Goal: Task Accomplishment & Management: Manage account settings

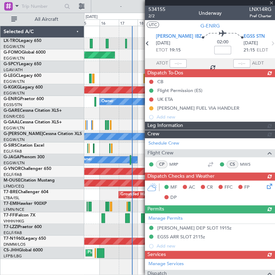
scroll to position [245, 0]
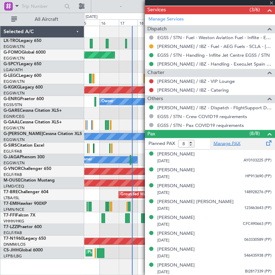
click at [231, 140] on link "Manage PAX" at bounding box center [226, 143] width 27 height 7
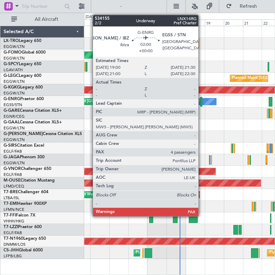
click at [201, 98] on div at bounding box center [201, 102] width 2 height 10
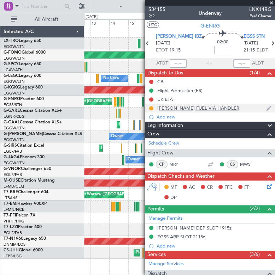
scroll to position [191, 0]
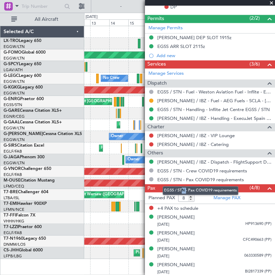
click at [182, 196] on mat-tooltip-component "EGSS / STN - Pax COVID19 requirements" at bounding box center [199, 190] width 85 height 19
click at [186, 196] on mat-tooltip-component "EGSS / STN - Pax COVID19 requirements" at bounding box center [199, 190] width 85 height 19
click at [184, 197] on mat-tooltip-component "EGSS / STN - Pax COVID19 requirements" at bounding box center [199, 190] width 85 height 19
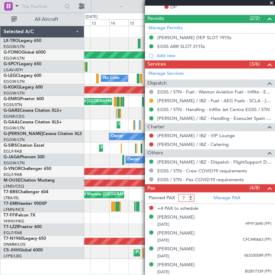
click at [191, 199] on input "7" at bounding box center [186, 198] width 16 height 8
click at [191, 199] on input "6" at bounding box center [186, 198] width 16 height 8
click at [191, 199] on input "5" at bounding box center [186, 198] width 16 height 8
type input "4"
click at [191, 199] on input "4" at bounding box center [186, 198] width 16 height 8
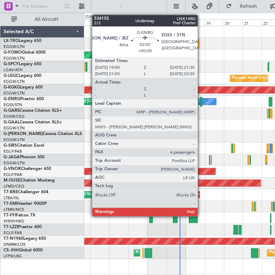
click at [200, 103] on div at bounding box center [201, 102] width 2 height 10
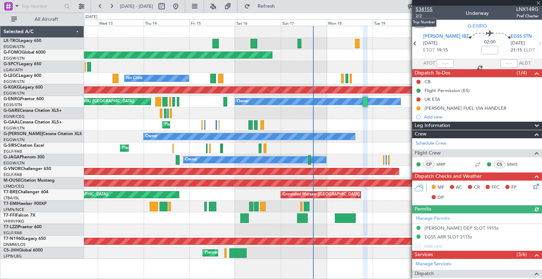
click at [274, 7] on span "534155" at bounding box center [424, 9] width 17 height 7
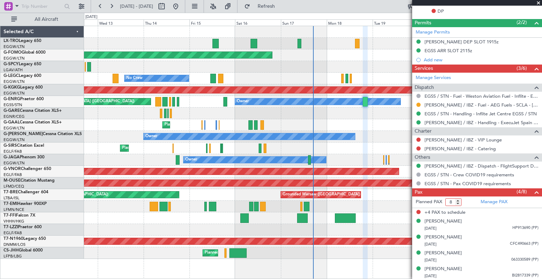
drag, startPoint x: 453, startPoint y: 200, endPoint x: 447, endPoint y: 200, distance: 6.4
click at [274, 200] on input "8" at bounding box center [453, 202] width 16 height 8
type input "4"
click at [274, 1] on div "12 Aug 2025 - 22 Aug 2025 Refresh Quick Links All Aircraft" at bounding box center [271, 6] width 542 height 13
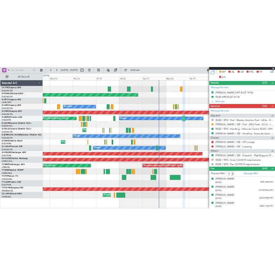
scroll to position [0, 0]
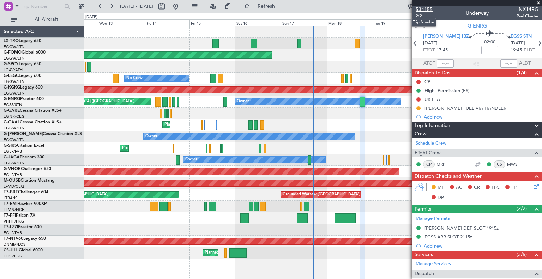
click at [274, 8] on span "534155" at bounding box center [424, 9] width 17 height 7
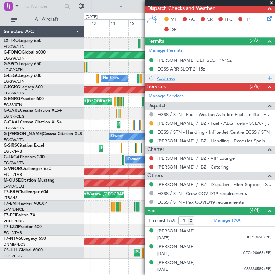
scroll to position [181, 0]
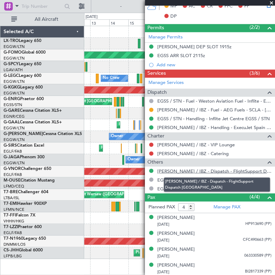
click at [217, 169] on link "[PERSON_NAME] / IBZ - Dispatch - FlightSupport Dispatch [GEOGRAPHIC_DATA]" at bounding box center [214, 171] width 114 height 6
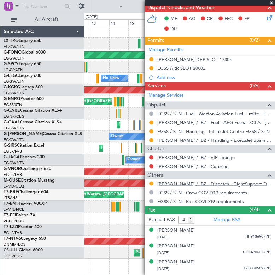
scroll to position [194, 0]
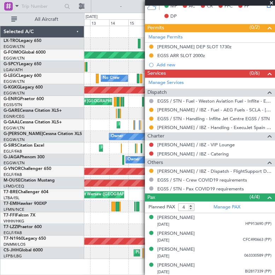
click at [270, 2] on span at bounding box center [270, 3] width 7 height 6
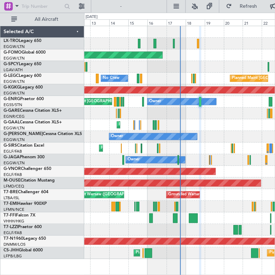
type input "0"
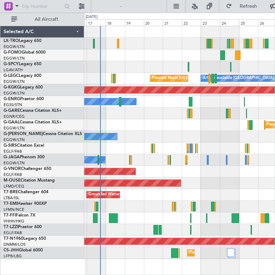
click at [167, 106] on div "Planned Maint Windsor Locks (Bradley Intl) Planned Maint London (Luton) A/C Una…" at bounding box center [179, 142] width 190 height 233
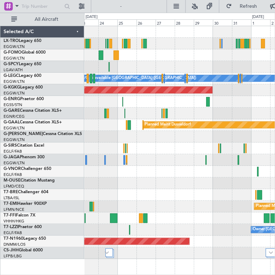
click at [98, 161] on div "A/C Unavailable London (Luton) Planned Maint London (Luton) AOG Maint Istanbul …" at bounding box center [179, 142] width 190 height 233
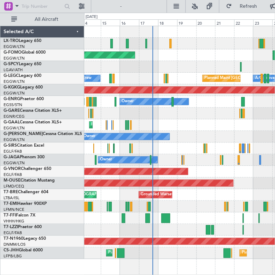
click at [274, 72] on html "23 Aug 2025 - 02 Sep 2025 Refresh Quick Links All Aircraft Unplanned Maint Lond…" at bounding box center [137, 137] width 275 height 275
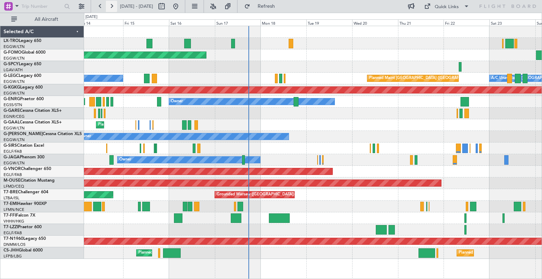
click at [110, 5] on button at bounding box center [111, 6] width 11 height 11
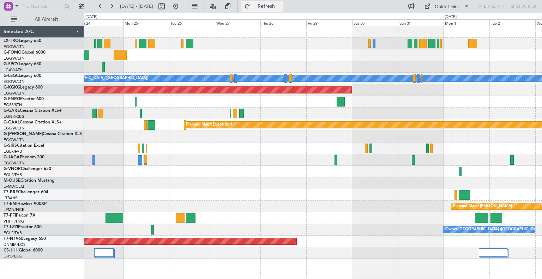
click at [274, 10] on button "Refresh" at bounding box center [262, 6] width 42 height 11
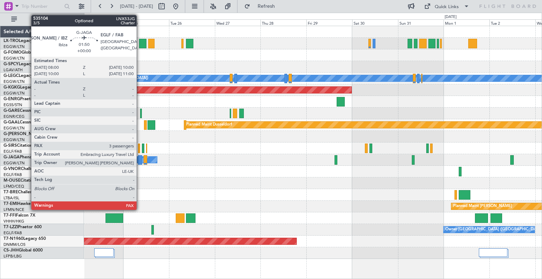
click at [140, 160] on div at bounding box center [140, 160] width 4 height 10
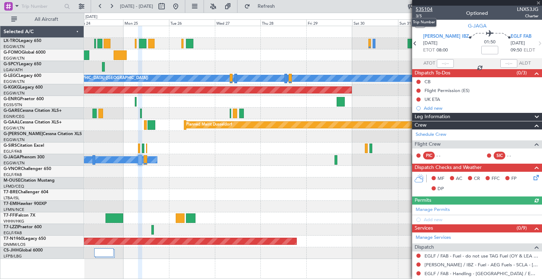
click at [274, 8] on span "535104" at bounding box center [424, 9] width 17 height 7
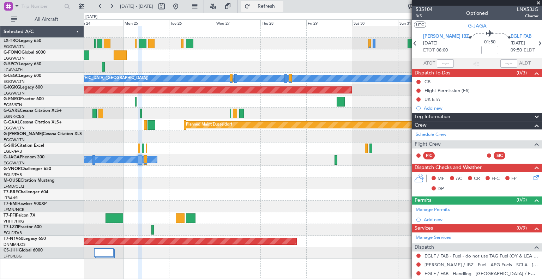
click at [274, 7] on button "Refresh" at bounding box center [262, 6] width 42 height 11
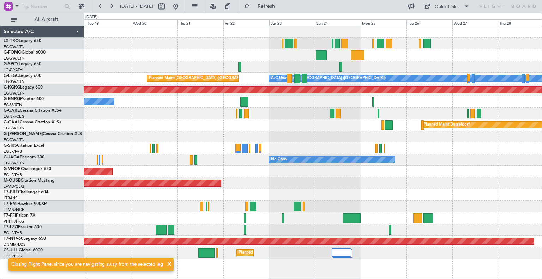
click at [274, 101] on div "Planned Maint Windsor Locks (Bradley Intl) A/C Unavailable London (Luton) Plann…" at bounding box center [313, 142] width 458 height 233
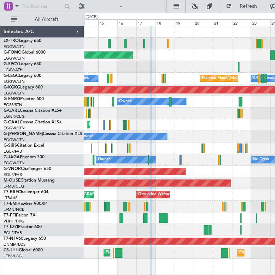
click at [191, 106] on div "Unplanned Maint London (Luton) Planned Maint Windsor Locks (Bradley Intl) A/C U…" at bounding box center [179, 142] width 190 height 233
click at [237, 100] on div "Owner No Crew Planned Maint London (Stansted)" at bounding box center [179, 102] width 190 height 12
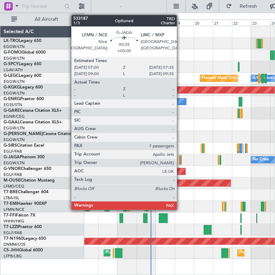
click at [180, 159] on div at bounding box center [180, 160] width 1 height 10
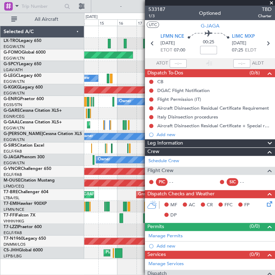
click at [270, 1] on span at bounding box center [270, 3] width 7 height 6
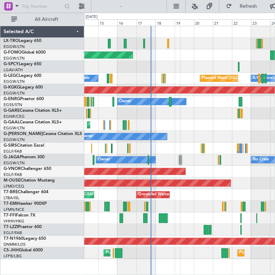
type input "0"
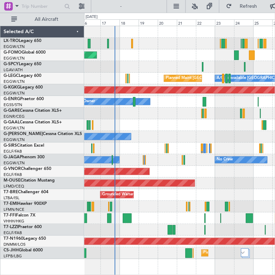
click at [164, 115] on div "Planned Maint Windsor Locks (Bradley Intl) A/C Unavailable London (Luton) Plann…" at bounding box center [179, 142] width 190 height 233
